Goal: Check status: Check status

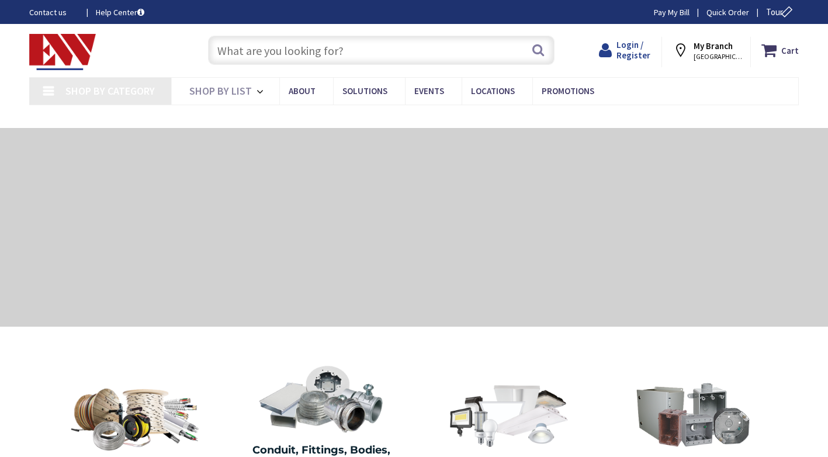
type input "[GEOGRAPHIC_DATA], [GEOGRAPHIC_DATA]"
click at [634, 51] on span "Login / Register" at bounding box center [634, 50] width 34 height 22
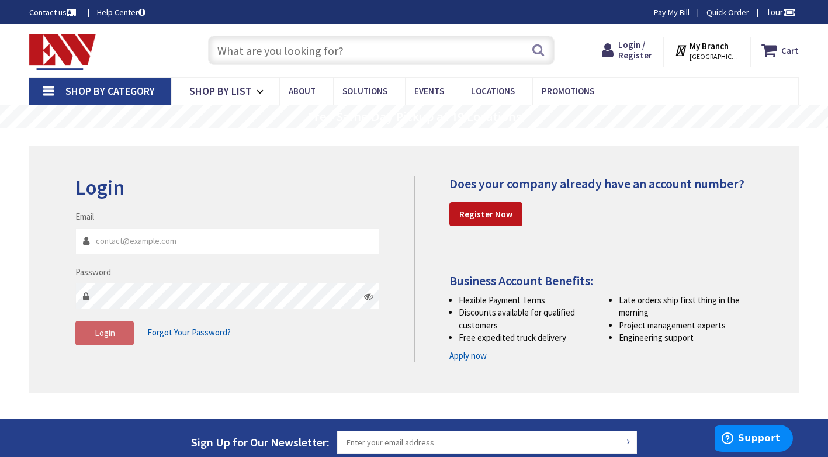
click at [169, 243] on input "Email" at bounding box center [227, 241] width 304 height 26
type input "[EMAIL_ADDRESS][DOMAIN_NAME]"
click at [106, 330] on span "Login" at bounding box center [105, 332] width 20 height 11
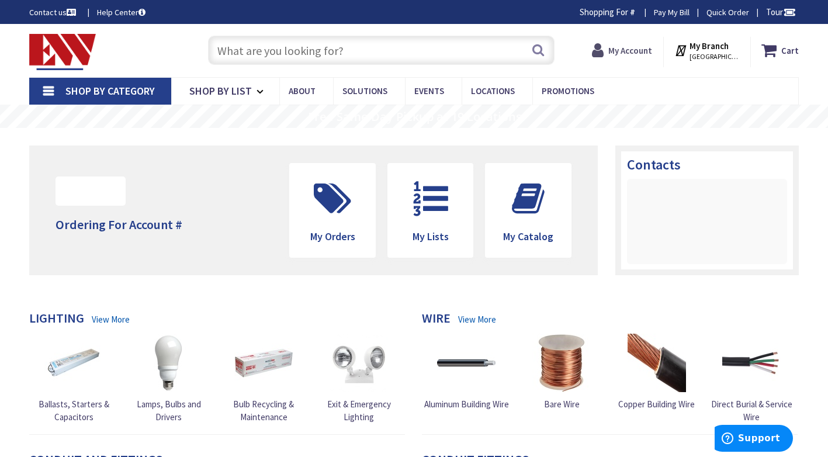
click at [630, 53] on strong "My Account" at bounding box center [631, 50] width 44 height 11
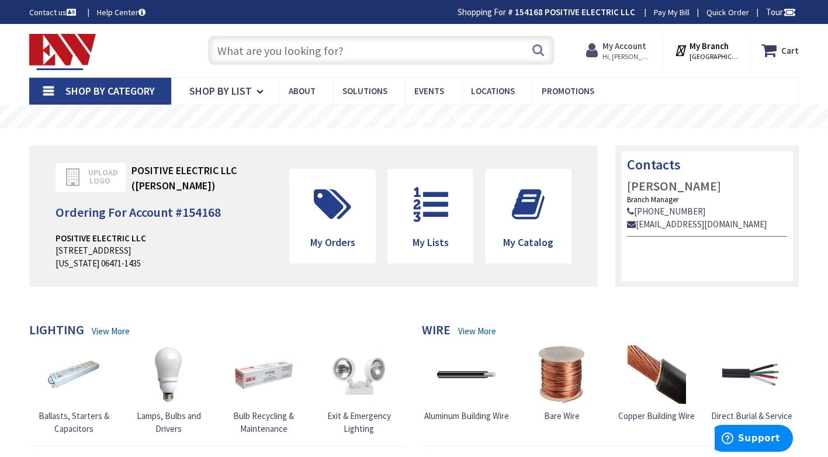
click at [630, 45] on strong "My Account" at bounding box center [625, 45] width 44 height 11
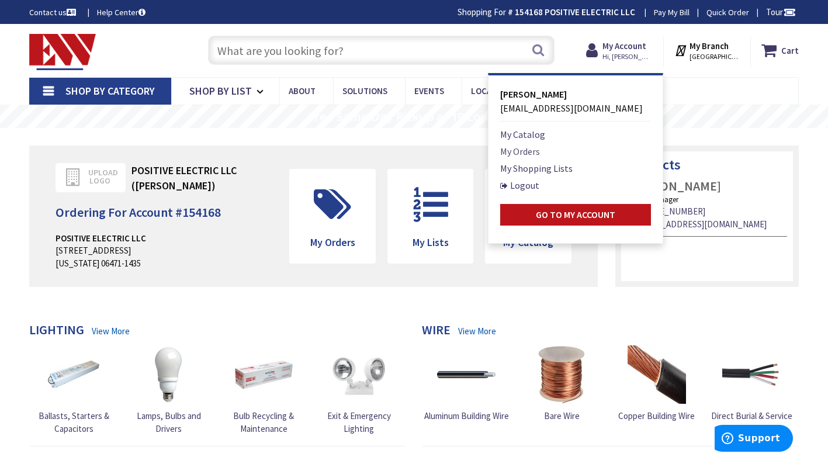
click at [533, 150] on link "My Orders" at bounding box center [520, 151] width 40 height 14
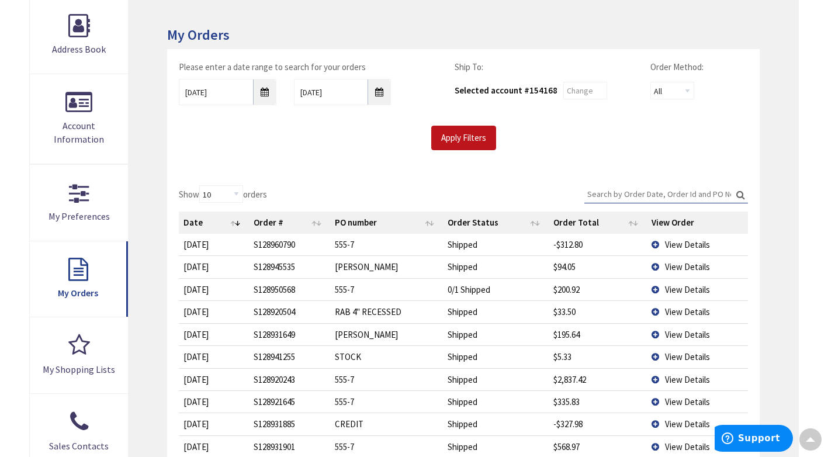
click at [655, 267] on td "View Details" at bounding box center [698, 267] width 102 height 22
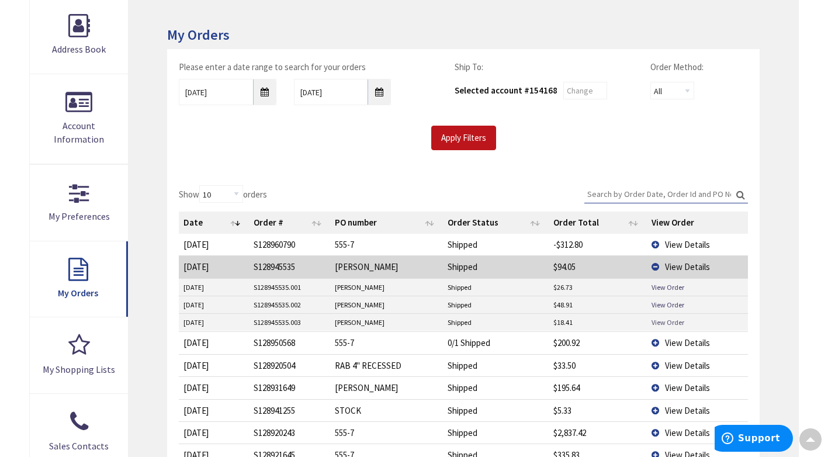
click at [667, 322] on link "View Order" at bounding box center [668, 322] width 33 height 10
click at [670, 306] on link "View Order" at bounding box center [668, 305] width 33 height 10
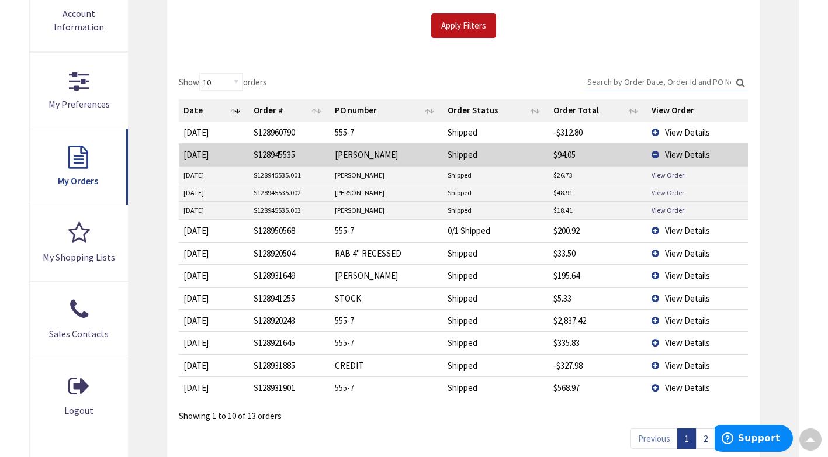
scroll to position [292, 0]
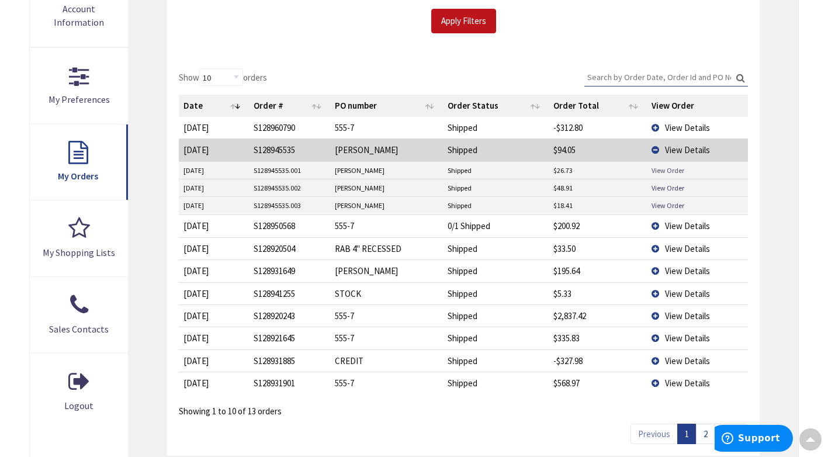
click at [670, 170] on link "View Order" at bounding box center [668, 170] width 33 height 10
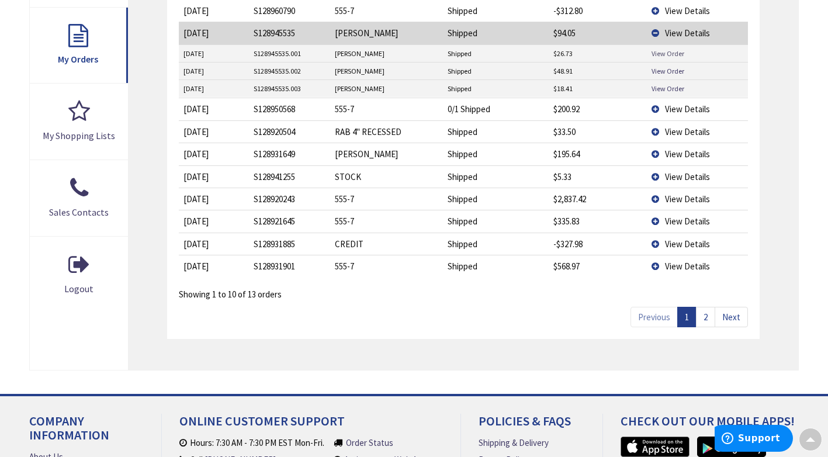
scroll to position [351, 0]
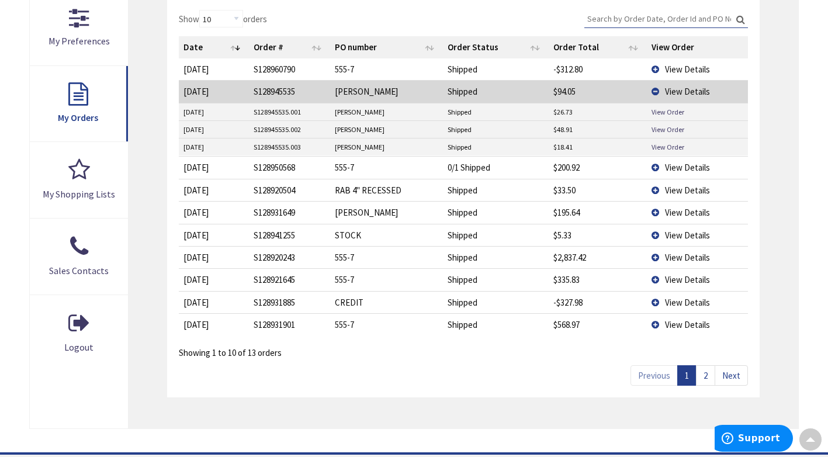
click at [658, 91] on td "View Details" at bounding box center [698, 91] width 102 height 22
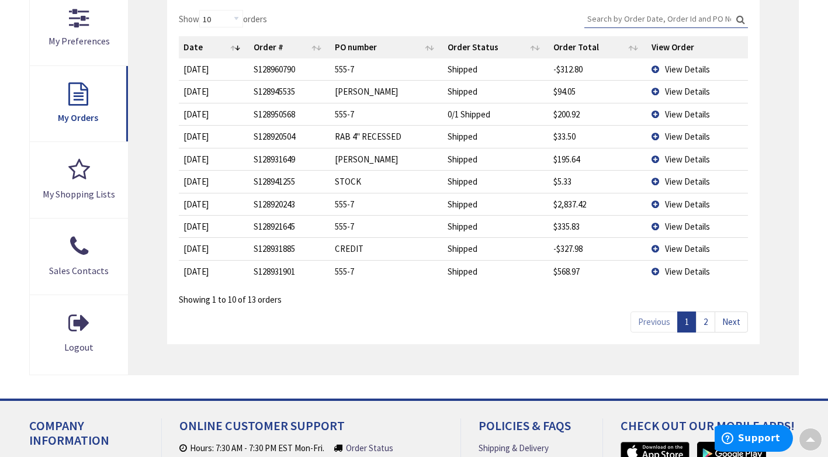
click at [660, 157] on td "View Details" at bounding box center [698, 159] width 102 height 22
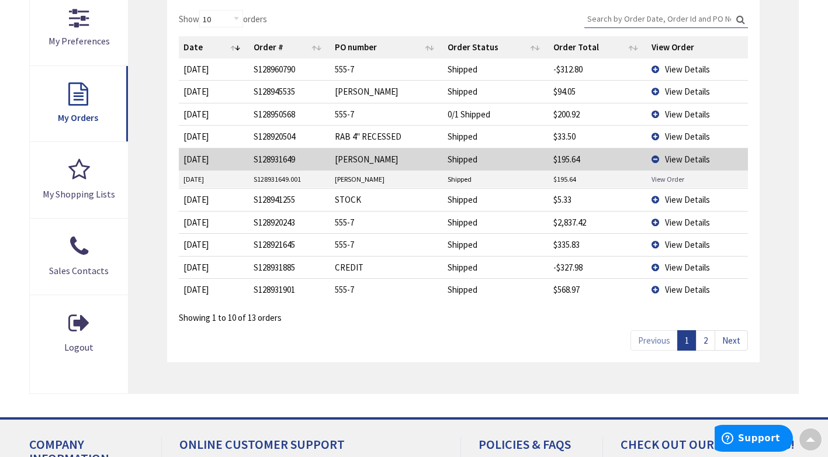
click at [657, 178] on link "View Order" at bounding box center [668, 179] width 33 height 10
click at [662, 89] on td "View Details" at bounding box center [698, 91] width 102 height 22
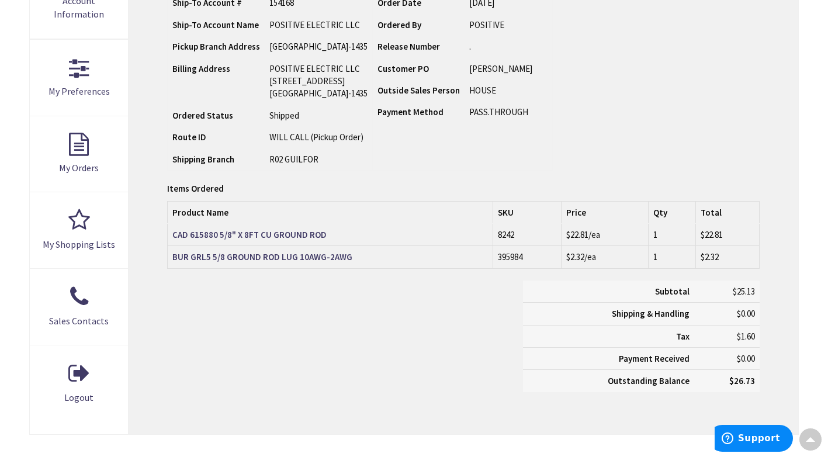
scroll to position [292, 0]
